Goal: Information Seeking & Learning: Understand process/instructions

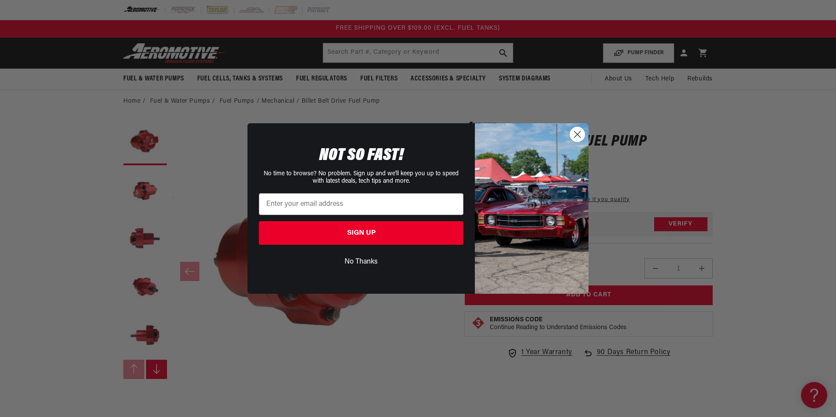
click at [576, 134] on circle "Close dialog" at bounding box center [577, 134] width 14 height 14
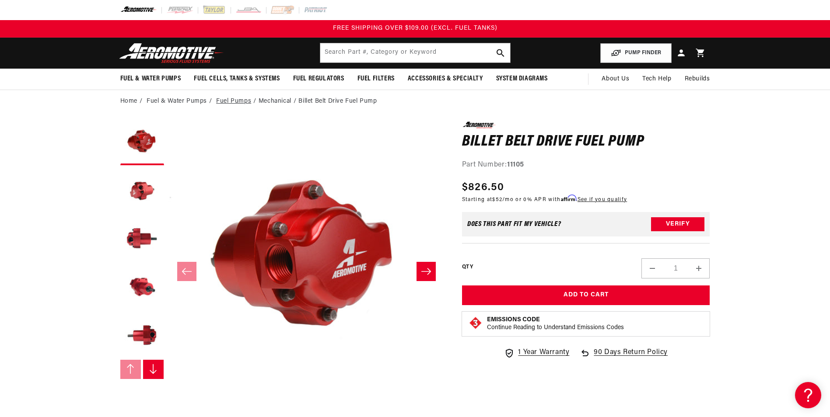
click at [238, 103] on link "Fuel Pumps" at bounding box center [233, 102] width 35 height 10
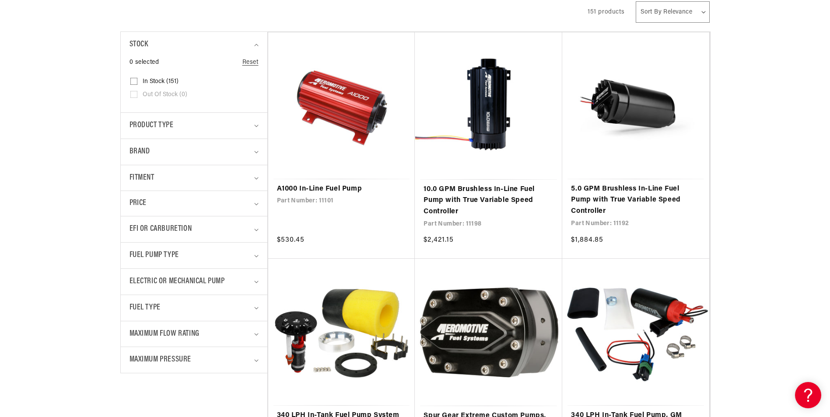
scroll to position [245, 0]
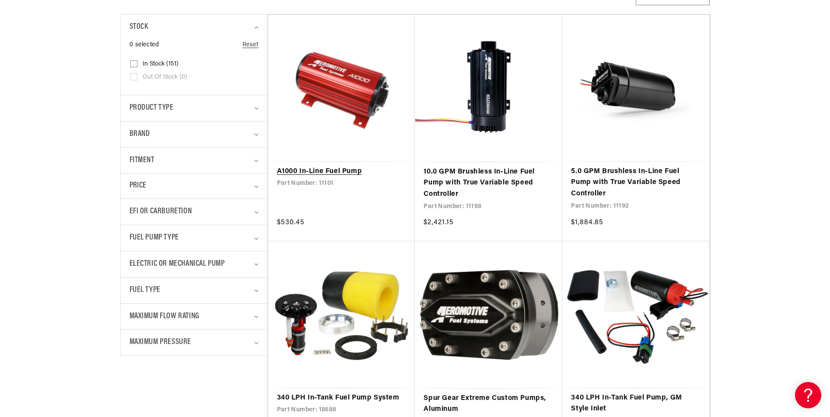
click at [326, 166] on link "A1000 In-Line Fuel Pump" at bounding box center [341, 171] width 129 height 11
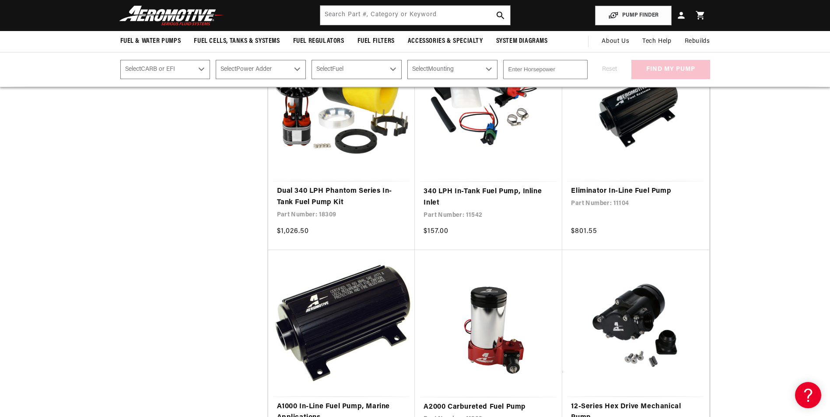
scroll to position [892, 0]
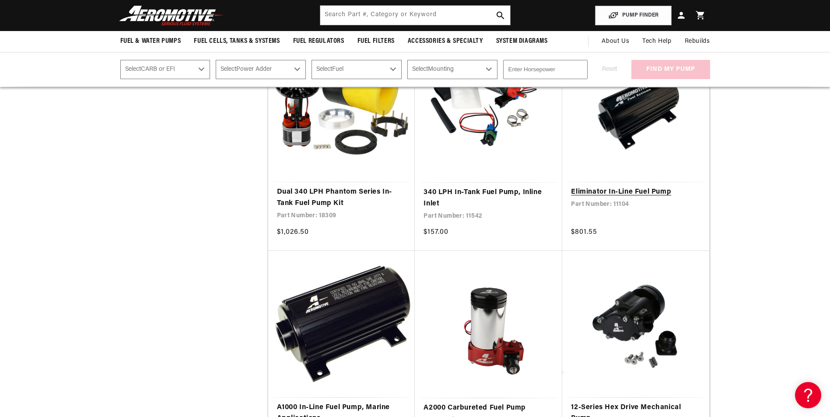
click at [630, 187] on link "Eliminator In-Line Fuel Pump" at bounding box center [635, 192] width 129 height 11
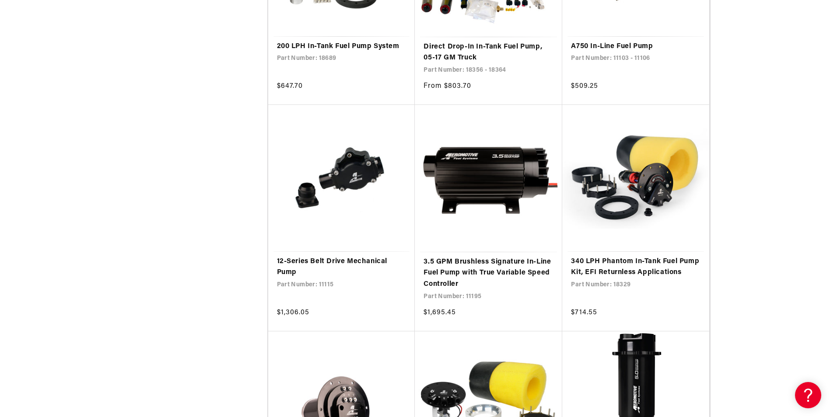
scroll to position [1487, 0]
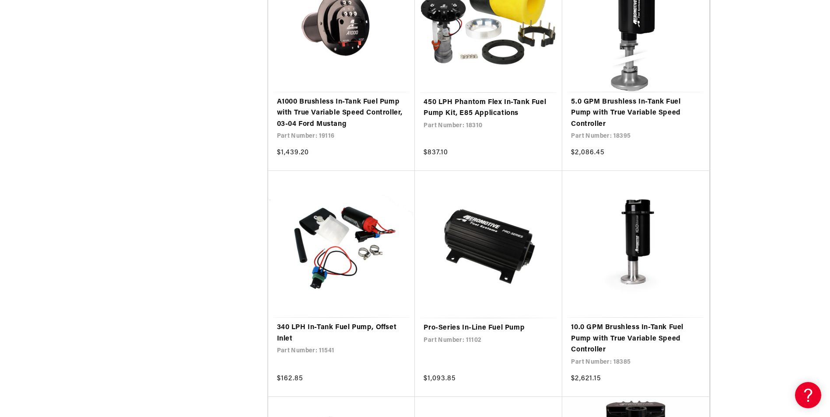
scroll to position [1872, 0]
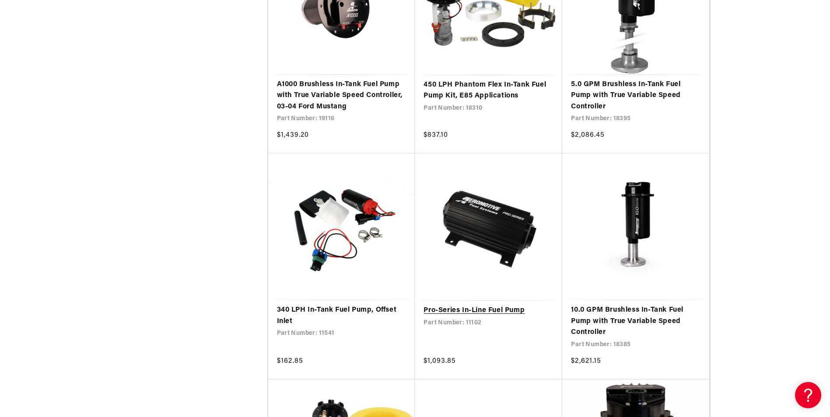
click at [492, 305] on link "Pro-Series In-Line Fuel Pump" at bounding box center [488, 310] width 130 height 11
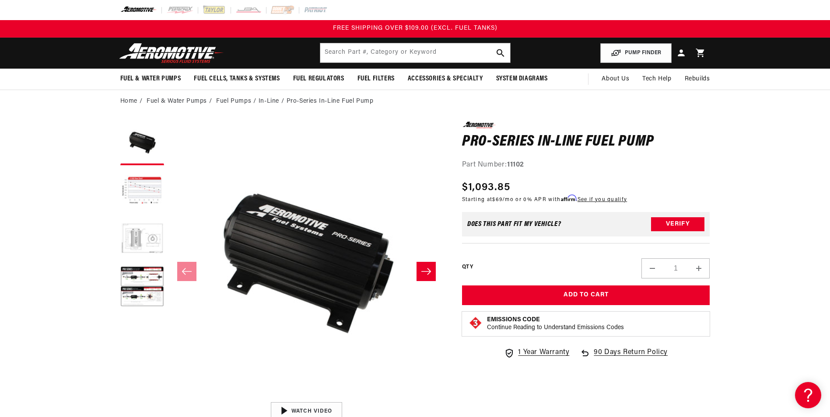
click at [138, 287] on button "Load image 4 in gallery view" at bounding box center [142, 288] width 44 height 44
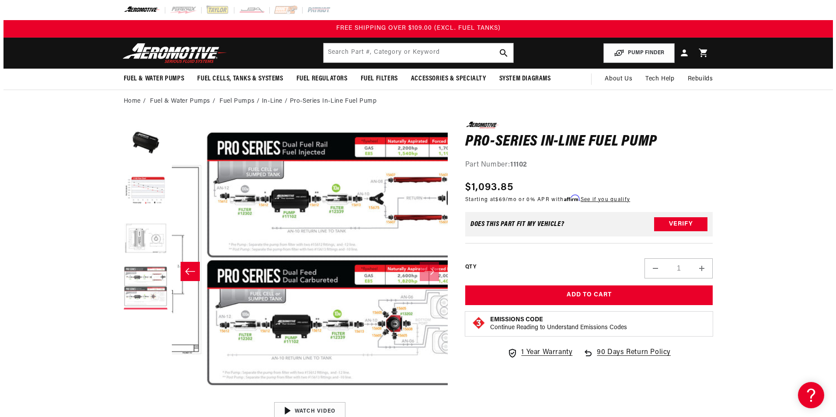
scroll to position [0, 828]
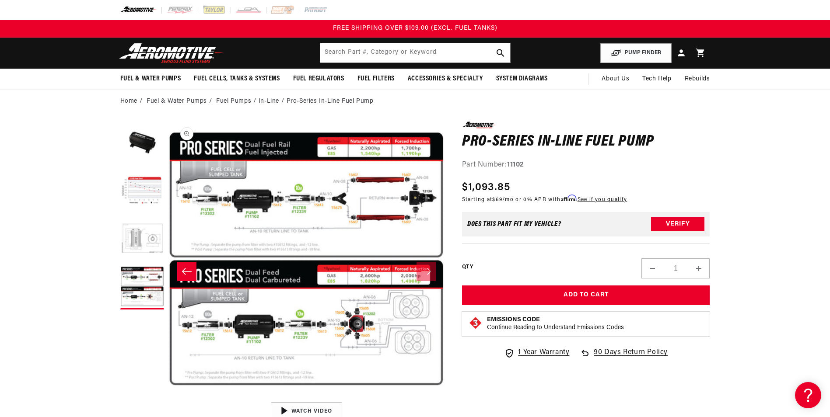
click at [168, 398] on button "Open media 4 in modal" at bounding box center [168, 398] width 0 height 0
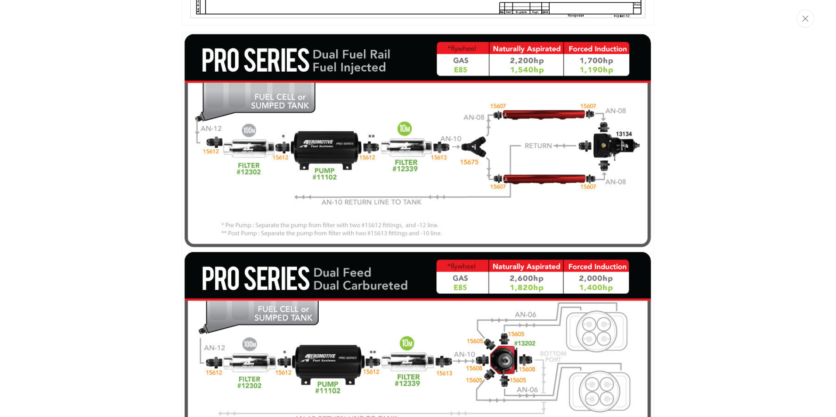
scroll to position [1029, 0]
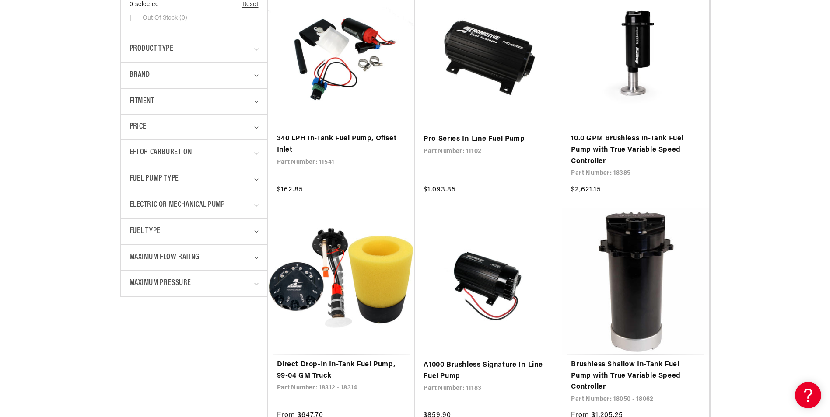
scroll to position [367, 0]
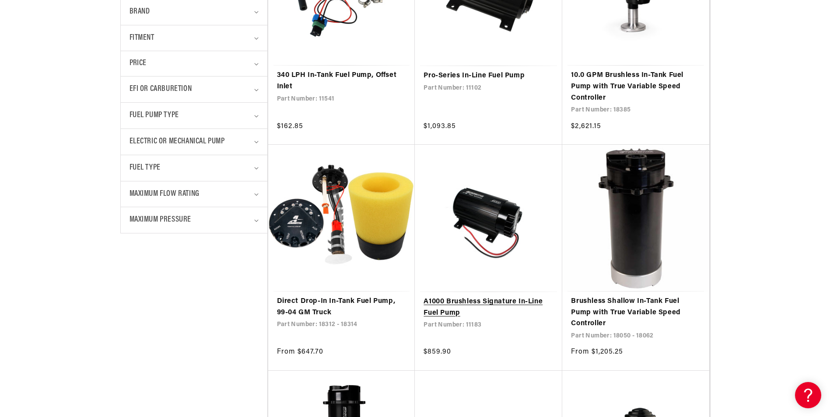
click at [490, 296] on link "A1000 Brushless Signature In-Line Fuel Pump" at bounding box center [488, 307] width 130 height 22
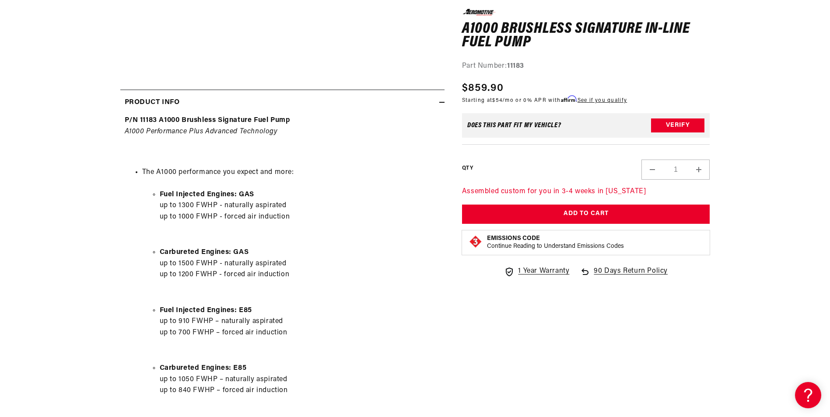
scroll to position [350, 0]
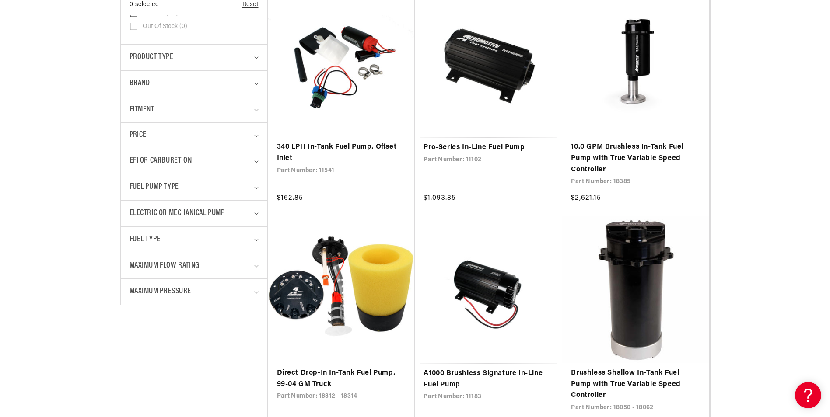
scroll to position [297, 0]
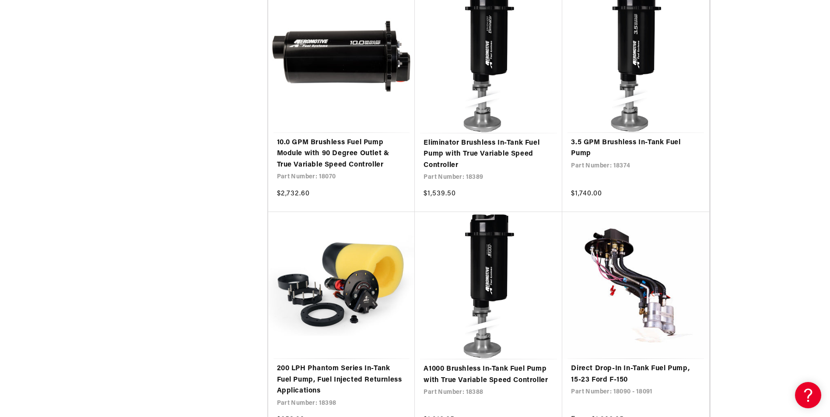
scroll to position [3236, 0]
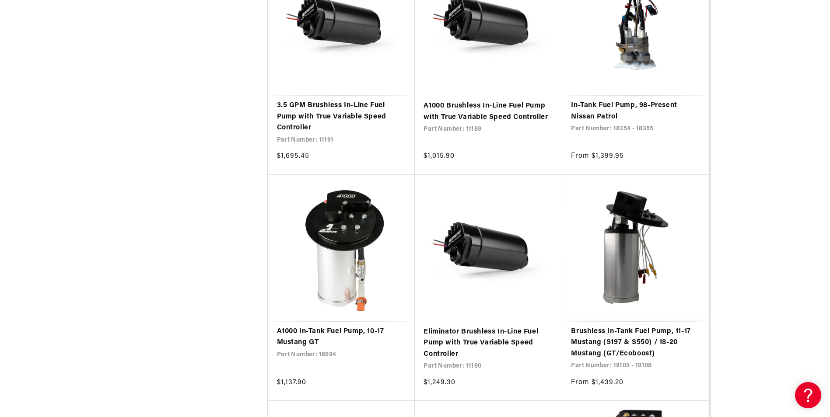
scroll to position [4828, 0]
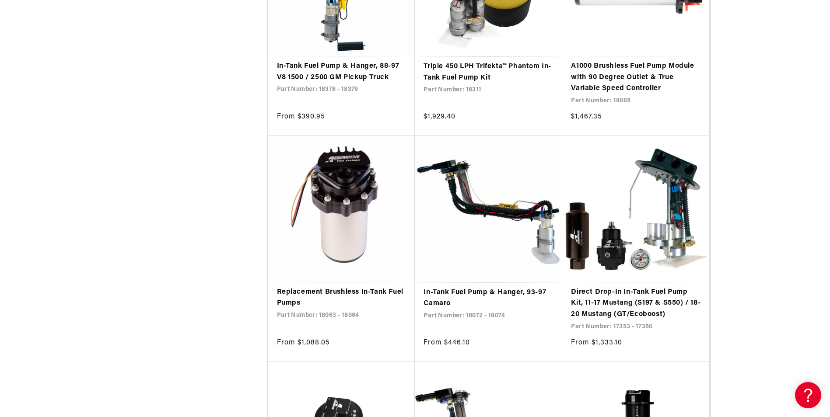
scroll to position [6210, 0]
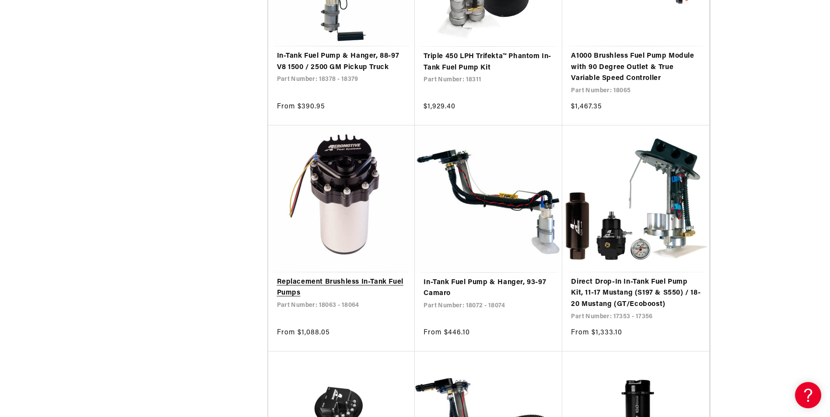
click at [346, 277] on link "Replacement Brushless In-Tank Fuel Pumps" at bounding box center [341, 288] width 129 height 22
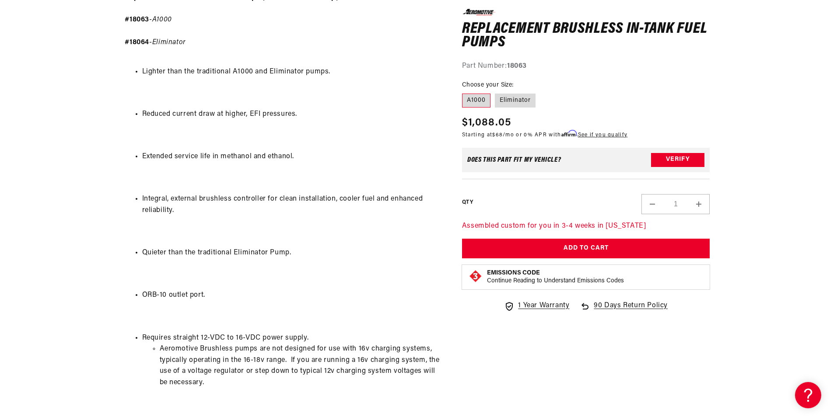
scroll to position [490, 0]
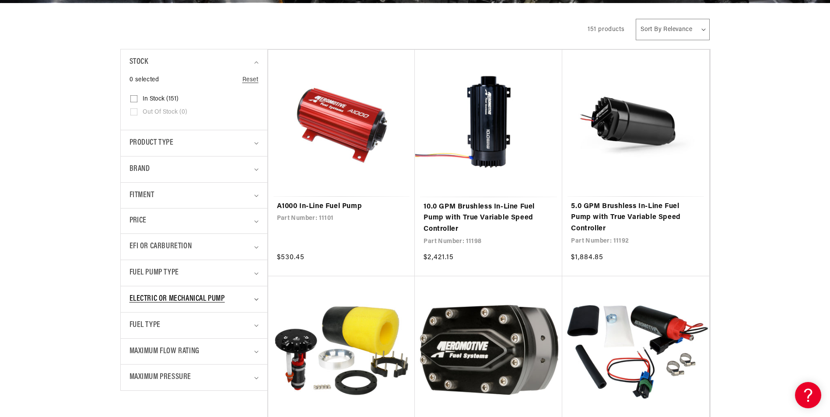
click at [214, 299] on span "Electric or Mechanical Pump" at bounding box center [176, 299] width 95 height 13
click at [174, 352] on span "Mechanical (9)" at bounding box center [163, 349] width 40 height 8
click at [137, 352] on input "Mechanical (9) Mechanical (9 products)" at bounding box center [133, 350] width 7 height 7
checkbox input "true"
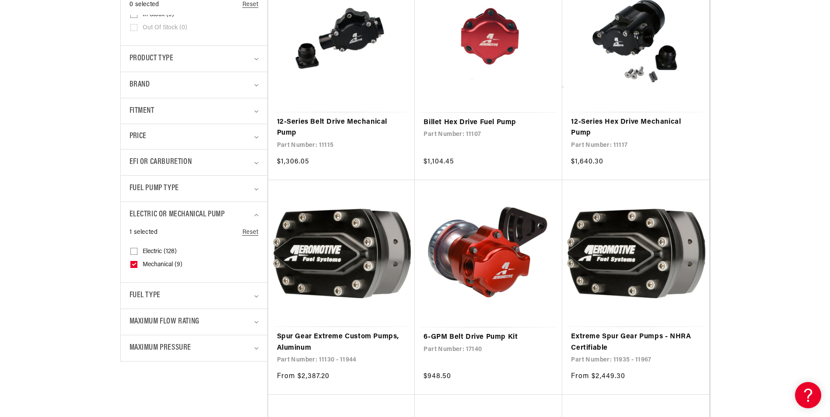
scroll to position [297, 0]
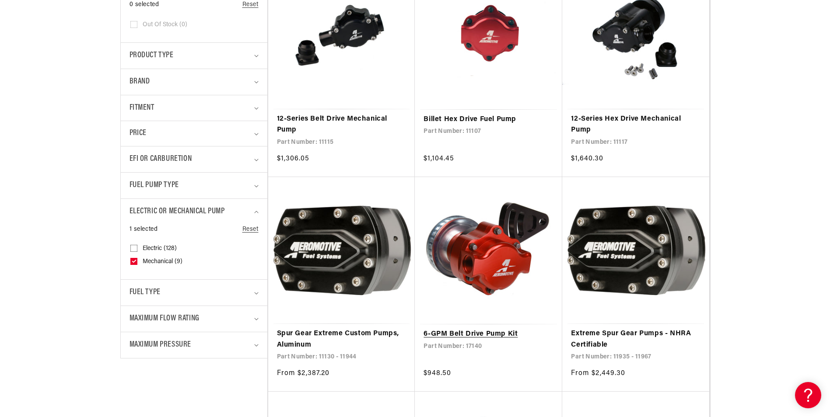
click at [507, 329] on link "6-GPM Belt Drive Pump Kit" at bounding box center [488, 334] width 130 height 11
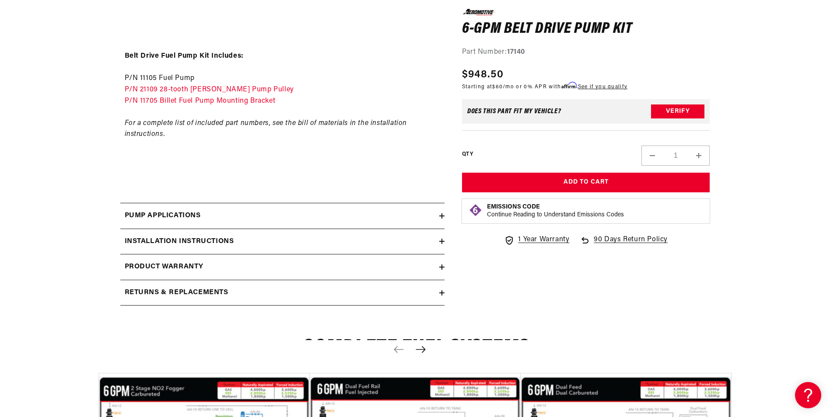
scroll to position [1137, 0]
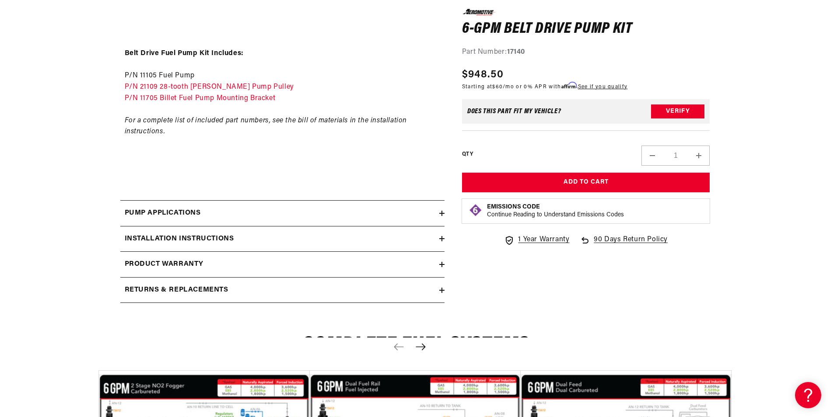
click at [193, 210] on h2 "Pump Applications" at bounding box center [163, 213] width 76 height 11
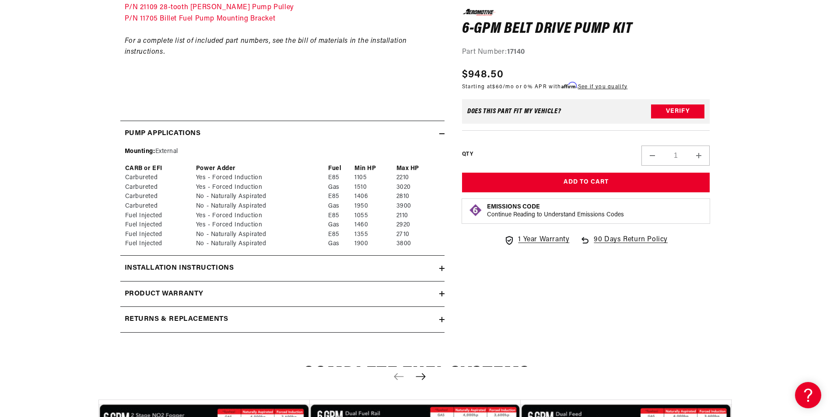
scroll to position [1224, 0]
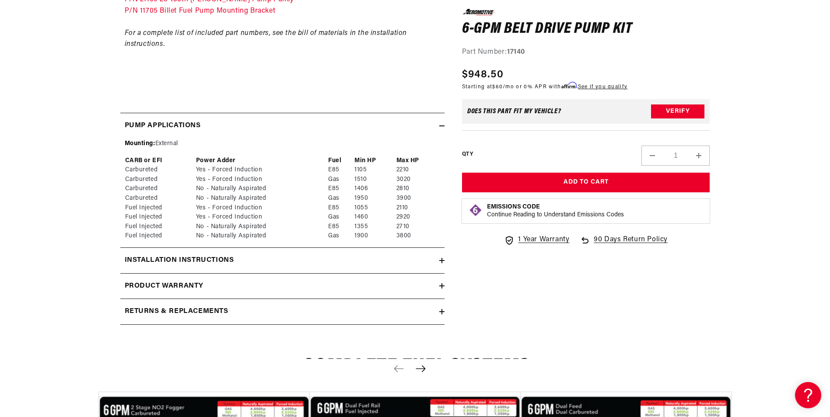
click at [187, 257] on h2 "Installation Instructions" at bounding box center [179, 260] width 109 height 11
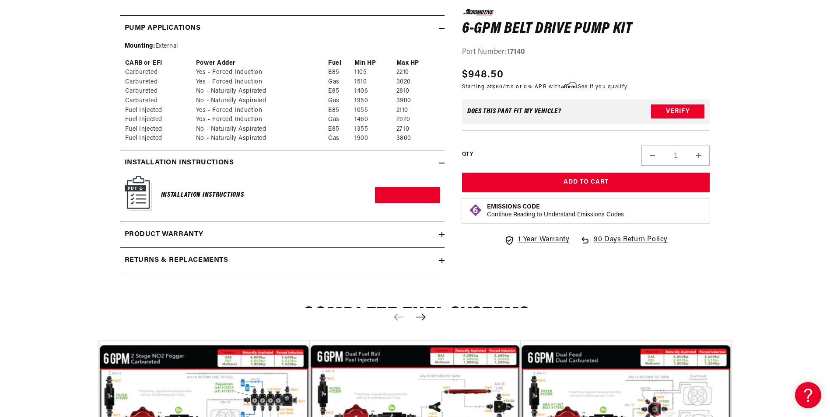
scroll to position [1329, 0]
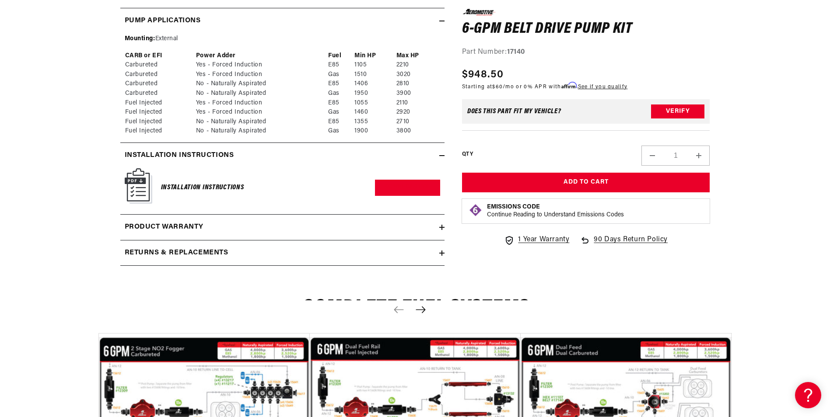
click at [189, 228] on h2 "Product warranty" at bounding box center [164, 227] width 79 height 11
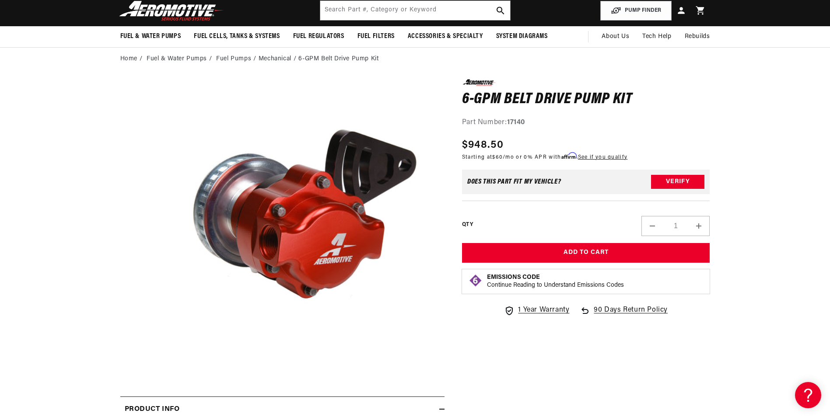
scroll to position [0, 0]
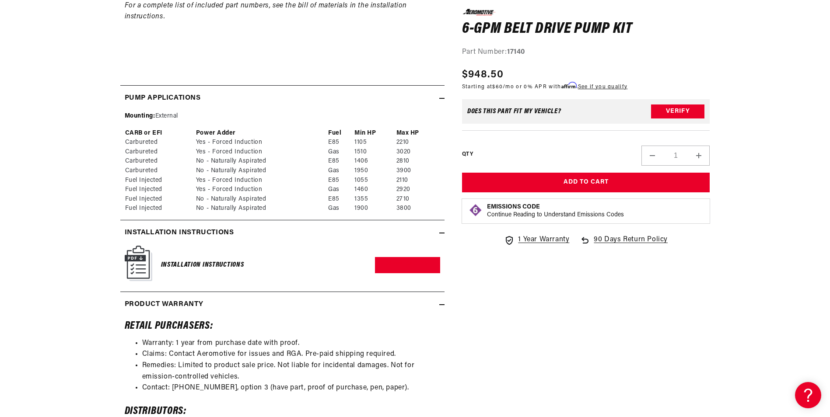
scroll to position [1347, 0]
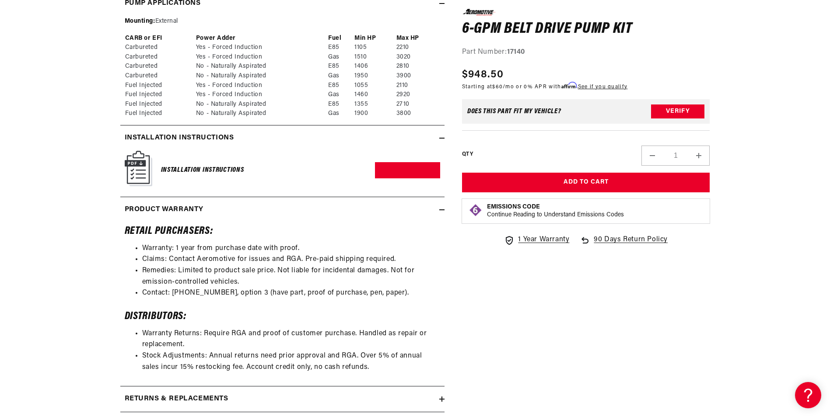
click at [139, 169] on img at bounding box center [139, 168] width 28 height 35
click at [403, 172] on link "Download PDF" at bounding box center [407, 170] width 65 height 16
